Goal: Navigation & Orientation: Find specific page/section

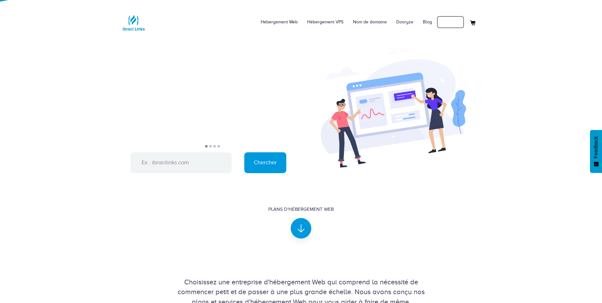
click at [457, 16] on link "Connexion" at bounding box center [451, 22] width 28 height 13
click at [456, 21] on link "Mon compte" at bounding box center [449, 22] width 31 height 13
click at [453, 21] on link "Mon compte" at bounding box center [449, 22] width 31 height 13
click at [452, 19] on link "Connexion" at bounding box center [451, 22] width 28 height 13
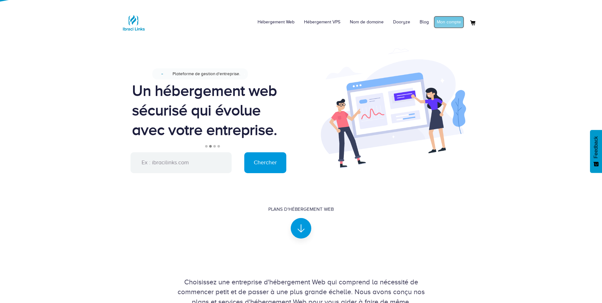
click at [446, 20] on link "Mon compte" at bounding box center [449, 22] width 31 height 13
